Goal: Task Accomplishment & Management: Complete application form

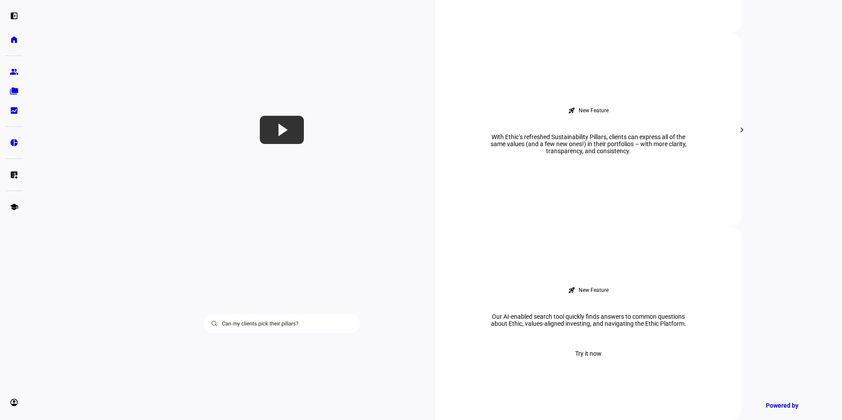
scroll to position [529, 0]
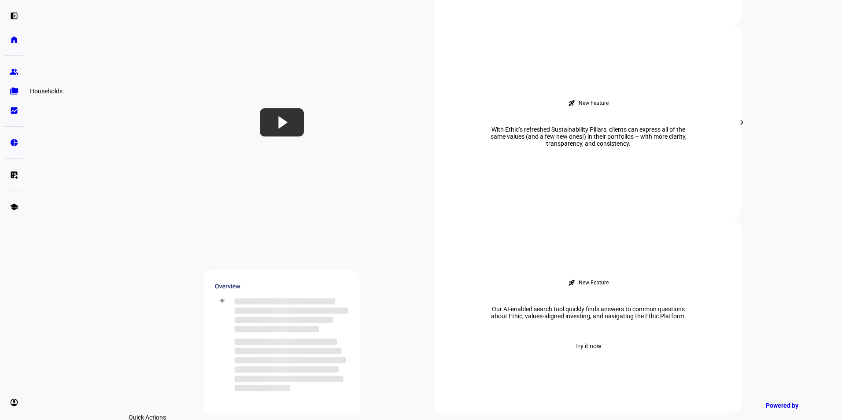
click at [13, 88] on eth-mat-symbol "folder_copy" at bounding box center [14, 91] width 9 height 9
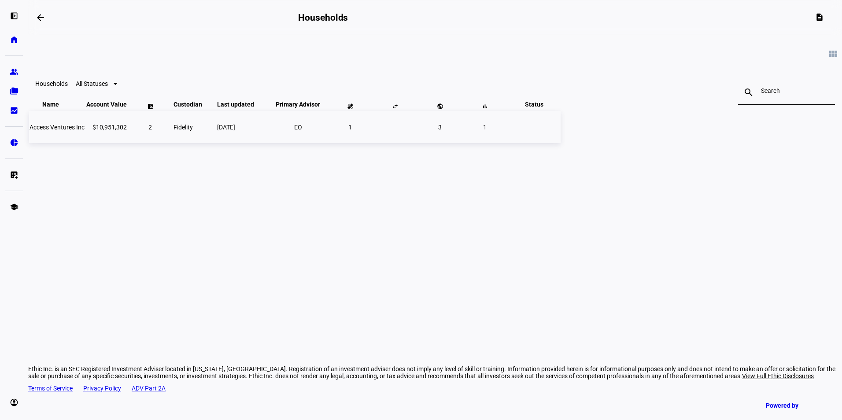
click at [85, 131] on span "Access Ventures Inc" at bounding box center [57, 127] width 55 height 7
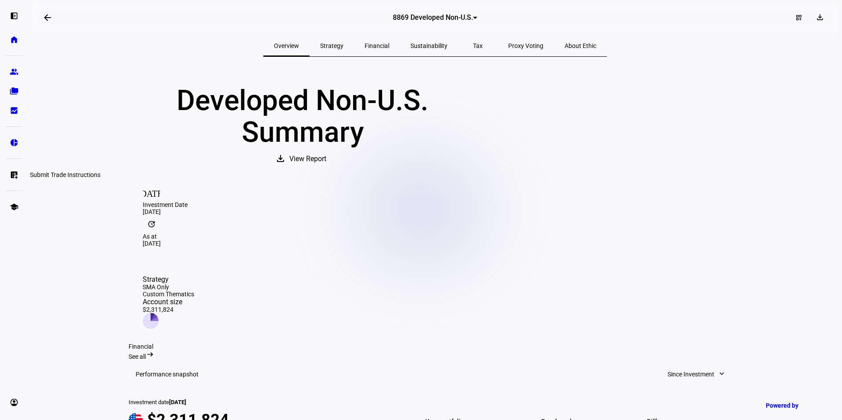
click at [7, 174] on link "list_alt_add Submit Trade Instructions" at bounding box center [14, 175] width 18 height 18
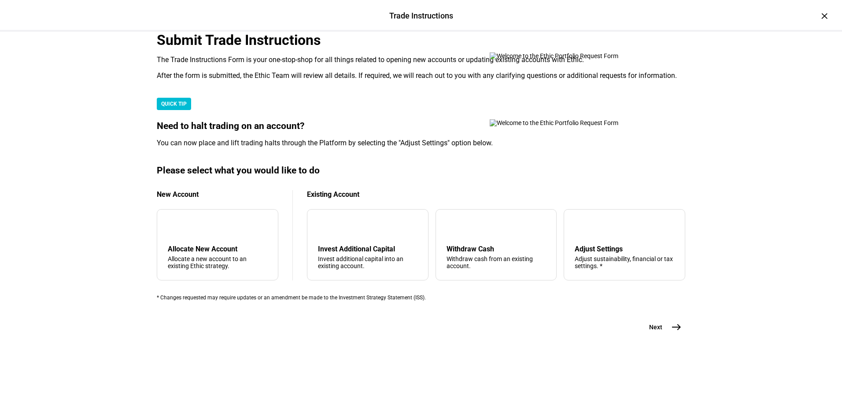
scroll to position [194, 0]
click at [494, 254] on div "arrow_upward Withdraw Cash Withdraw cash from an existing account." at bounding box center [497, 244] width 122 height 71
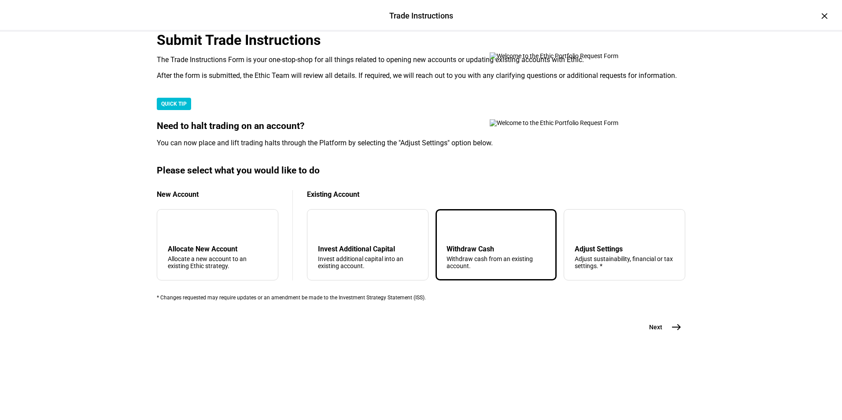
click at [673, 333] on mat-icon "east" at bounding box center [677, 327] width 11 height 11
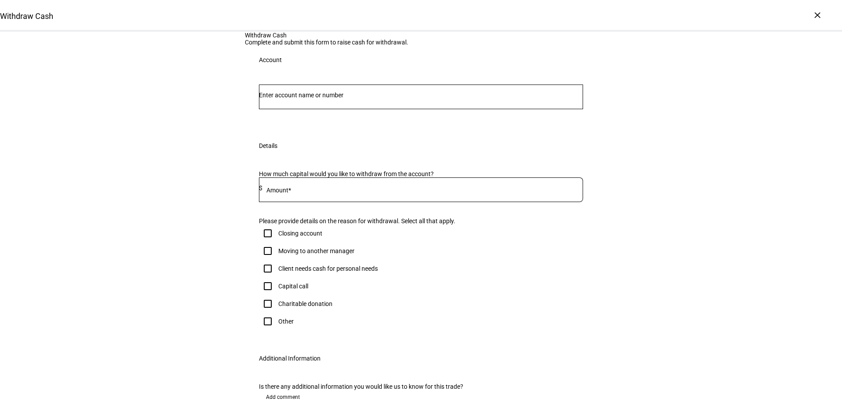
click at [308, 109] on div at bounding box center [421, 97] width 324 height 25
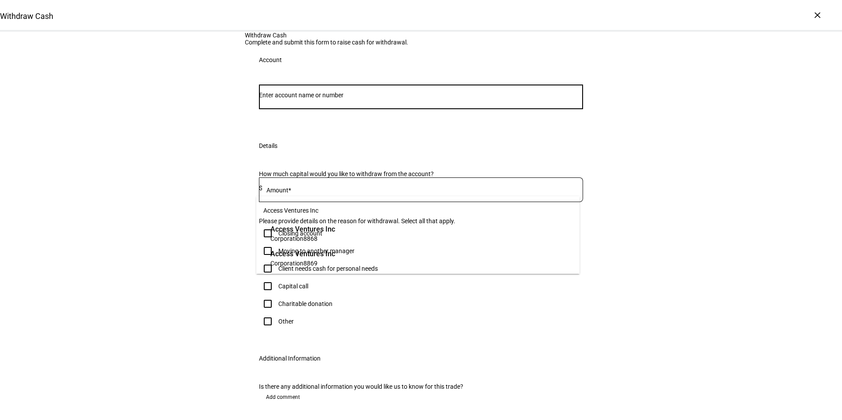
click at [312, 264] on span "8869" at bounding box center [311, 263] width 14 height 7
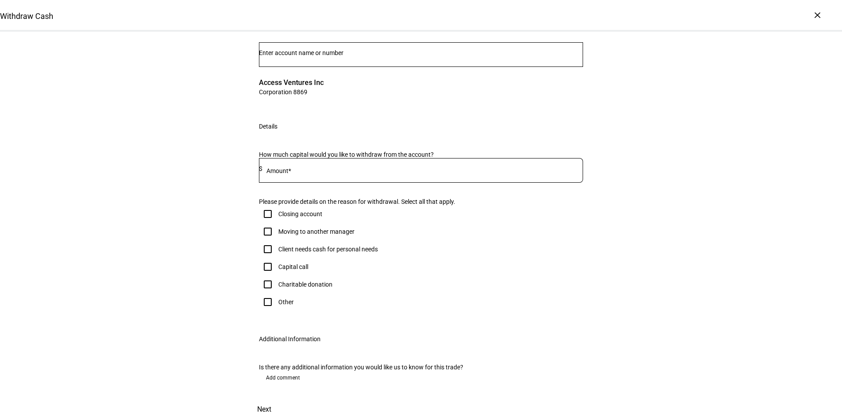
scroll to position [132, 0]
click at [271, 174] on mat-label "Amount*" at bounding box center [279, 170] width 25 height 7
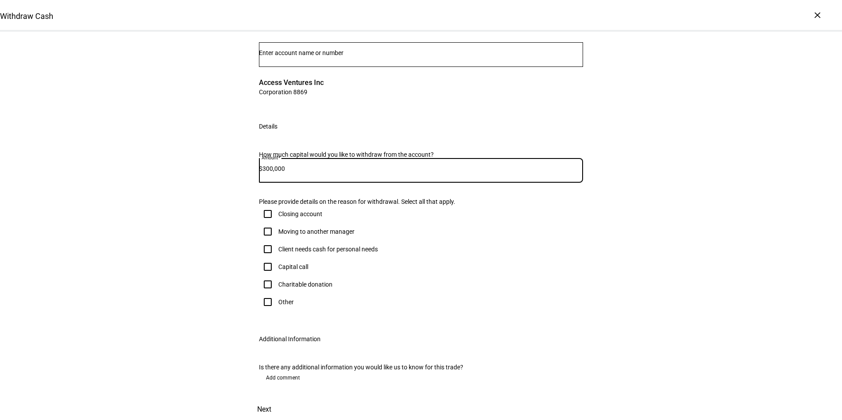
type input "300,000"
drag, startPoint x: 100, startPoint y: 282, endPoint x: 104, endPoint y: 278, distance: 5.6
click at [102, 281] on div "Withdraw Cash Complete and submit this form to raise cash for withdrawal. Accou…" at bounding box center [421, 204] width 842 height 431
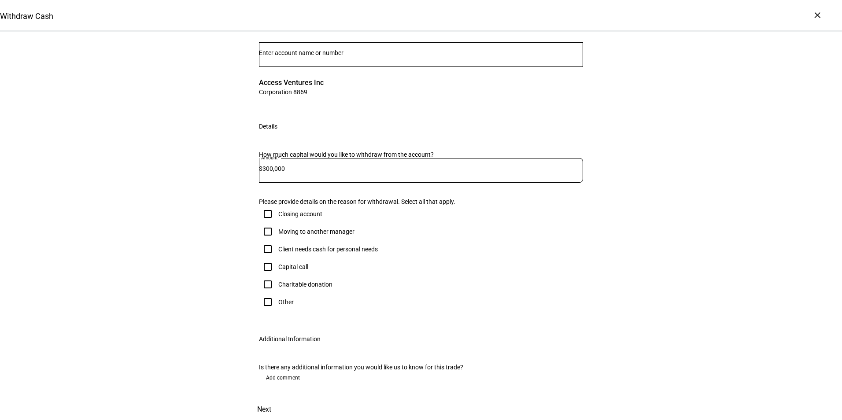
scroll to position [220, 0]
click at [267, 293] on input "Other" at bounding box center [268, 302] width 18 height 18
checkbox input "true"
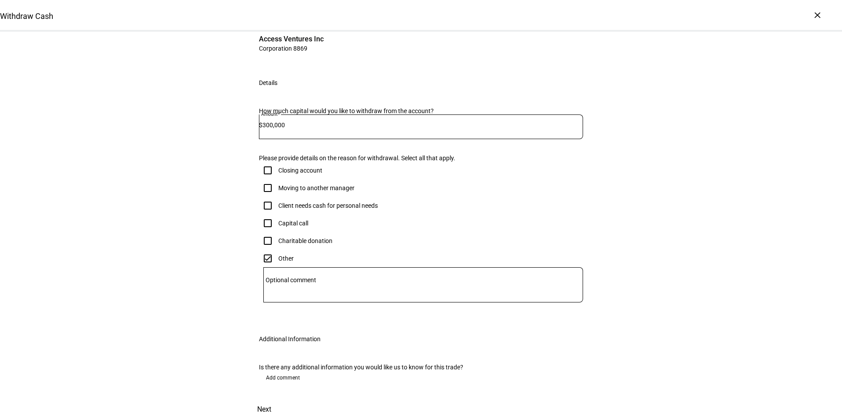
click at [322, 275] on textarea "Optional comment" at bounding box center [423, 285] width 320 height 21
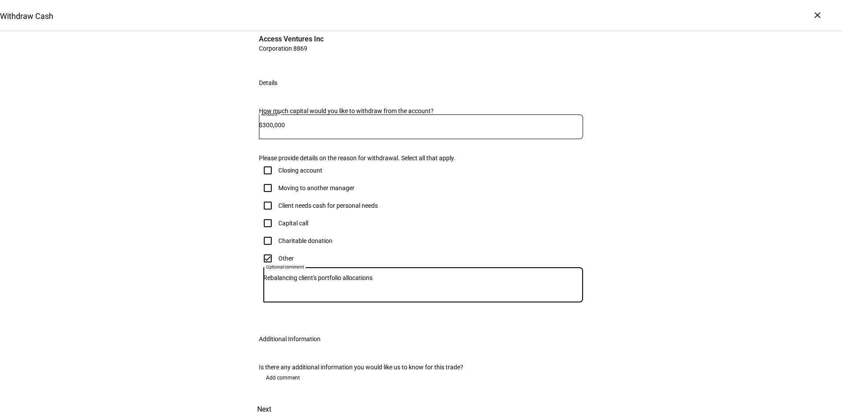
scroll to position [264, 0]
type textarea "Rebalancing client's portfolio allocations"
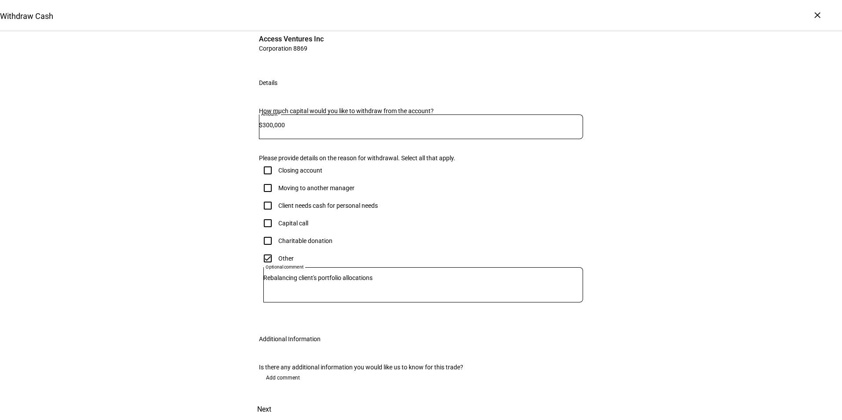
click at [271, 399] on span "Next" at bounding box center [264, 409] width 14 height 21
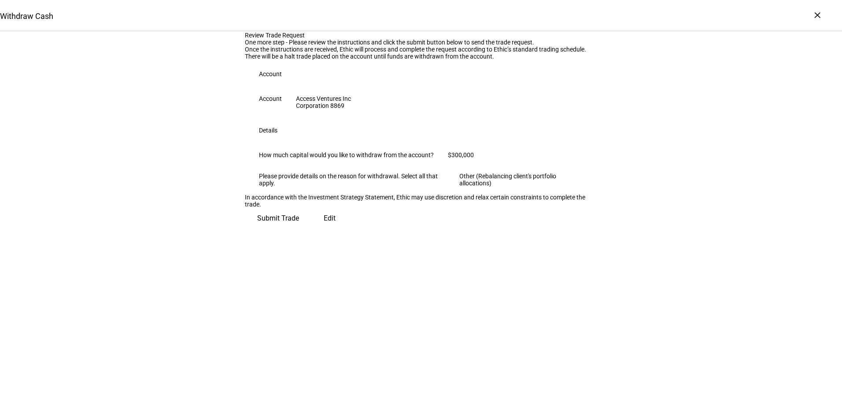
scroll to position [4, 0]
click at [299, 229] on span "Submit Trade" at bounding box center [278, 218] width 42 height 21
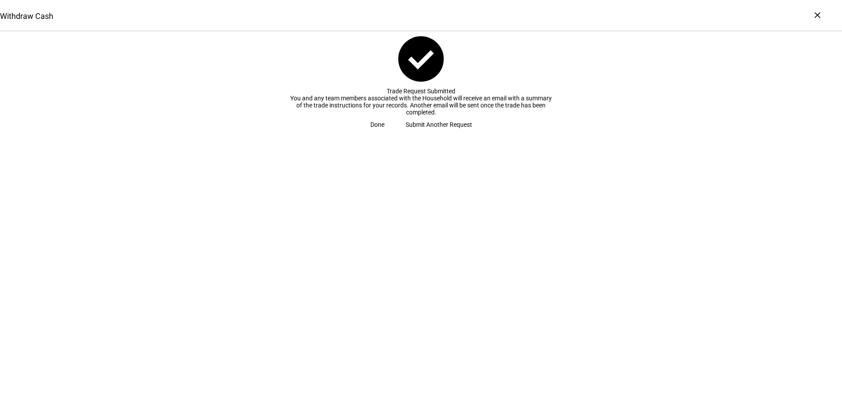
click at [395, 134] on span at bounding box center [377, 125] width 35 height 18
